Goal: Navigation & Orientation: Find specific page/section

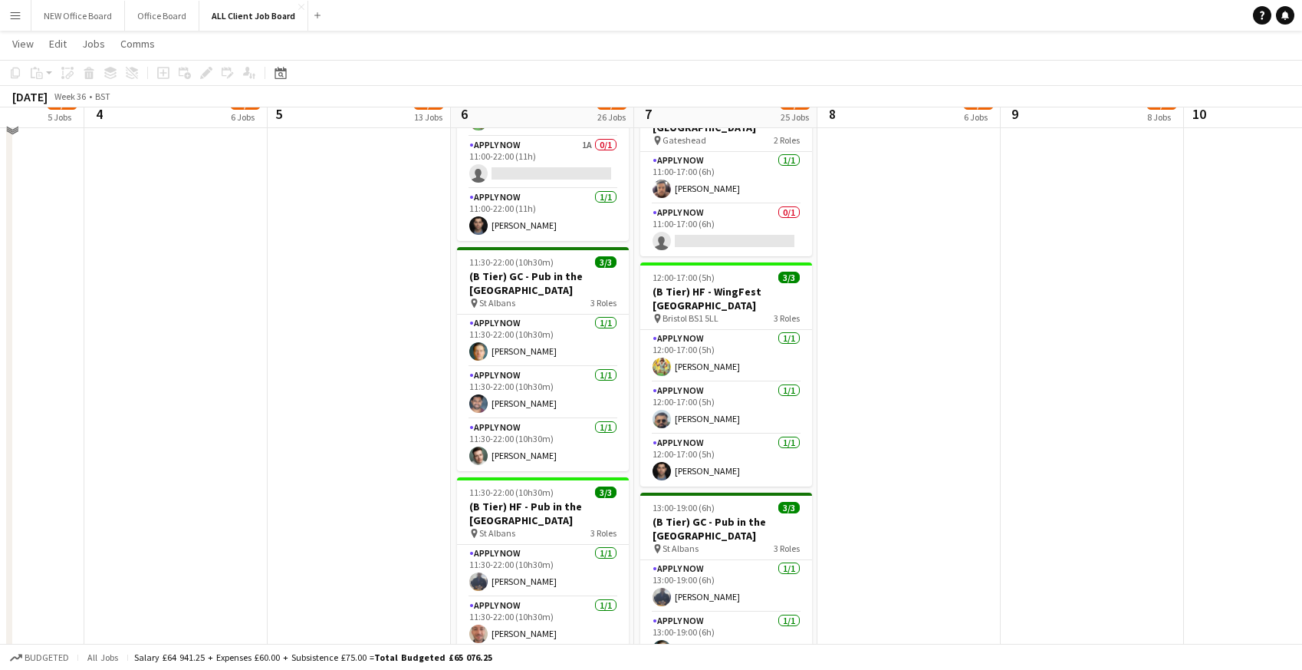
scroll to position [3357, 0]
